Goal: Information Seeking & Learning: Learn about a topic

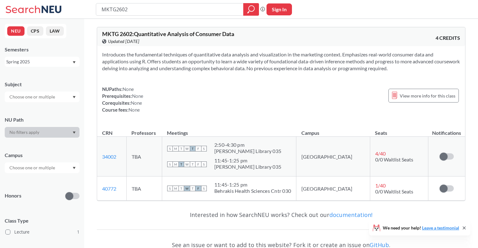
click at [74, 63] on icon "Dropdown arrow" at bounding box center [74, 62] width 3 height 2
click at [41, 74] on div "Fall 2025" at bounding box center [43, 75] width 71 height 7
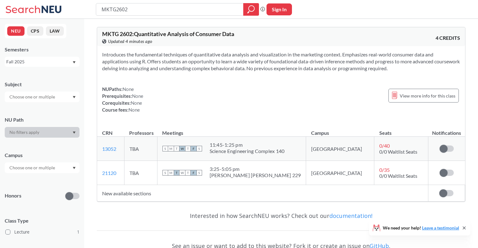
click at [72, 63] on div "Fall 2025" at bounding box center [42, 62] width 75 height 10
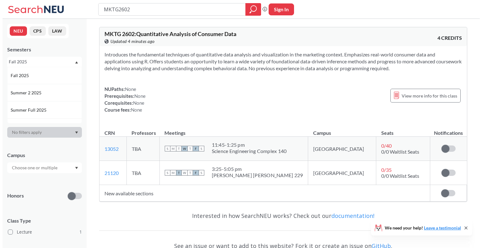
scroll to position [479, 0]
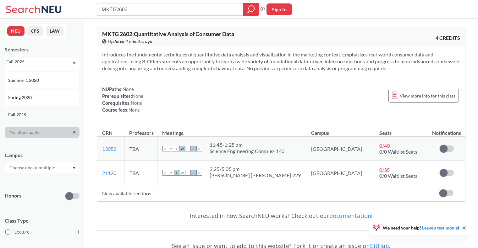
click at [49, 116] on div "Fall 2019" at bounding box center [43, 114] width 71 height 7
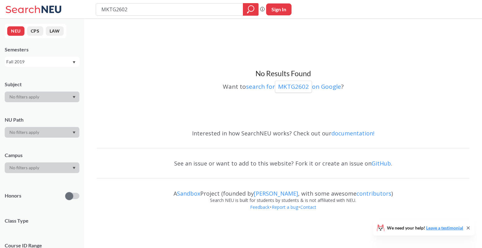
click at [70, 60] on div "Fall 2019" at bounding box center [39, 61] width 66 height 7
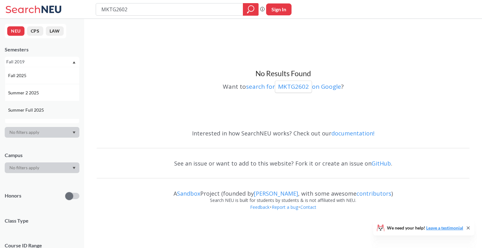
click at [47, 111] on div "Summer Full 2025" at bounding box center [43, 110] width 71 height 7
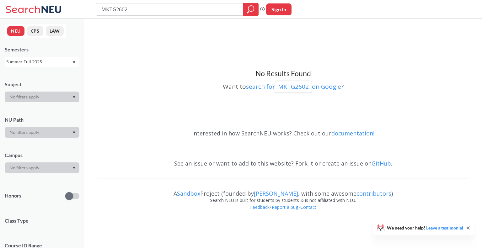
click at [74, 59] on div "Summer Full 2025" at bounding box center [42, 62] width 75 height 10
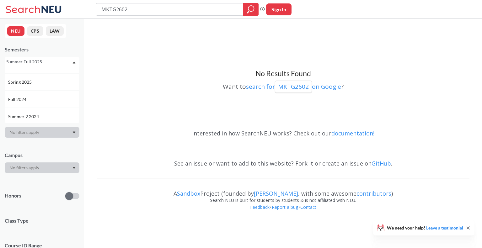
scroll to position [65, 0]
click at [42, 97] on div "Fall 2024" at bounding box center [43, 96] width 71 height 7
